Goal: Transaction & Acquisition: Purchase product/service

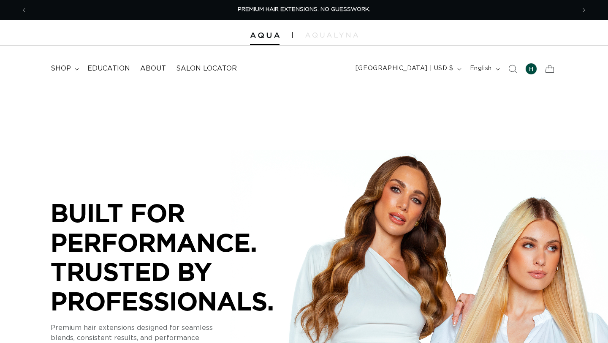
click at [63, 71] on span "shop" at bounding box center [61, 68] width 20 height 9
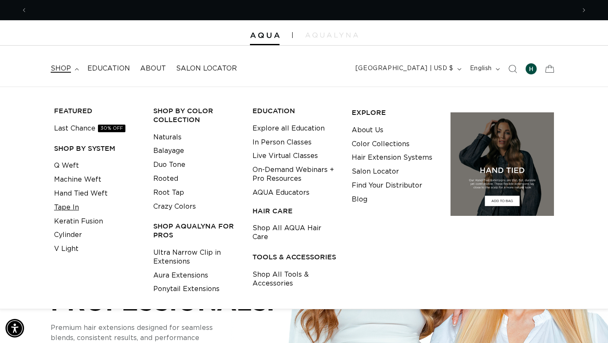
scroll to position [0, 548]
click at [67, 221] on link "Keratin Fusion" at bounding box center [78, 222] width 49 height 14
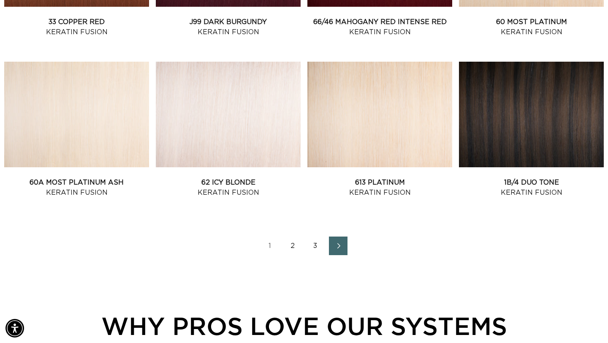
click at [343, 249] on link "Next page" at bounding box center [338, 245] width 19 height 19
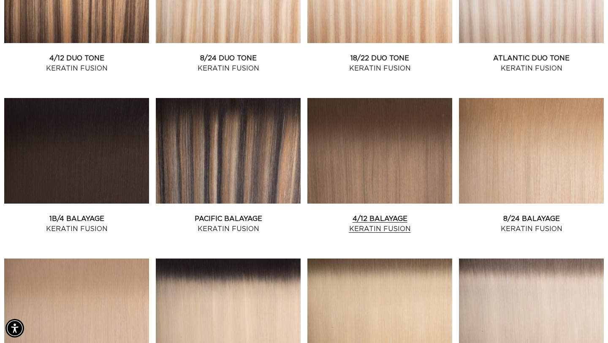
scroll to position [411, 0]
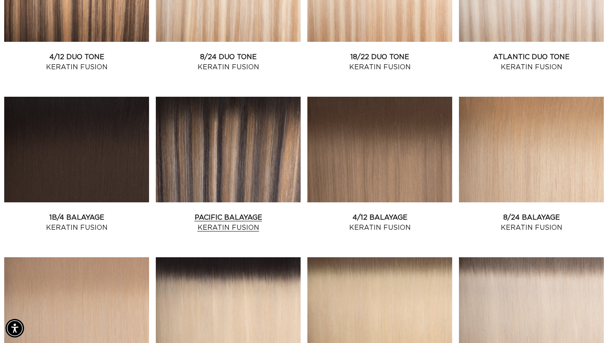
click at [244, 212] on link "Pacific Balayage Keratin Fusion" at bounding box center [228, 222] width 145 height 20
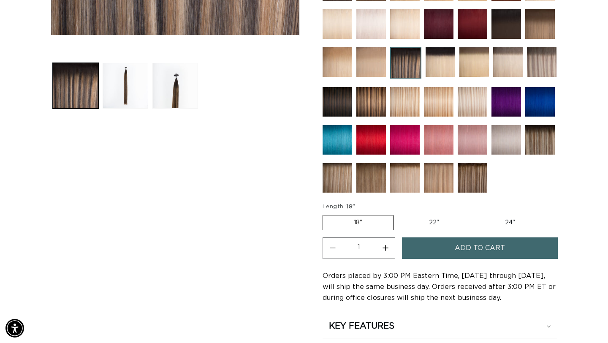
scroll to position [0, 548]
click at [388, 246] on button "Increase quantity for Pacific Balayage - Keratin Fusion" at bounding box center [385, 248] width 19 height 22
type input "4"
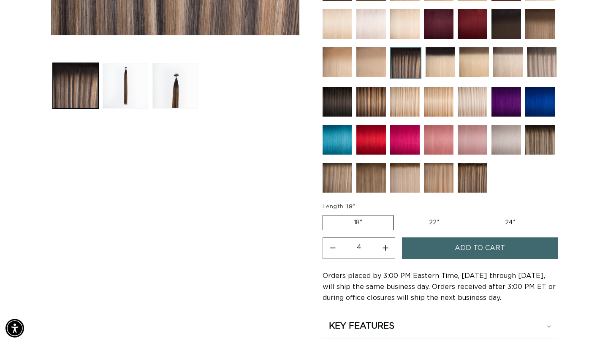
click at [426, 247] on button "Add to cart" at bounding box center [480, 248] width 156 height 22
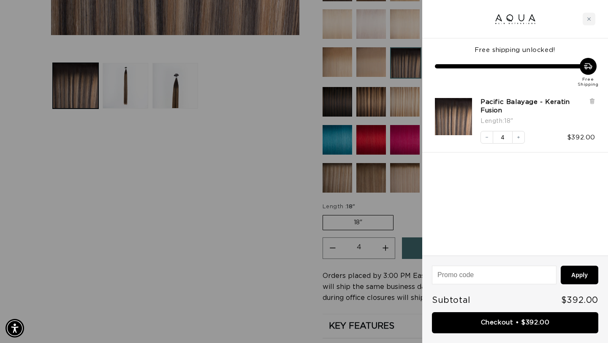
scroll to position [0, 0]
